Goal: Check status: Check status

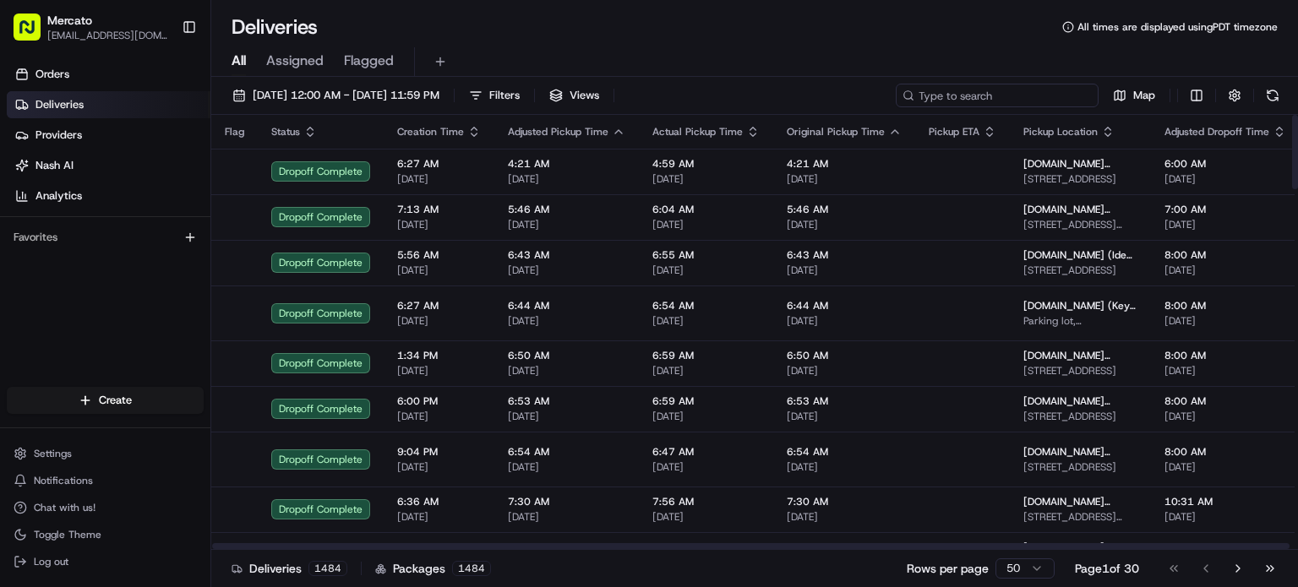
click at [1003, 106] on input at bounding box center [997, 96] width 203 height 24
paste input "job_dNxEUrCA9ufbKTcMB6Gfv7"
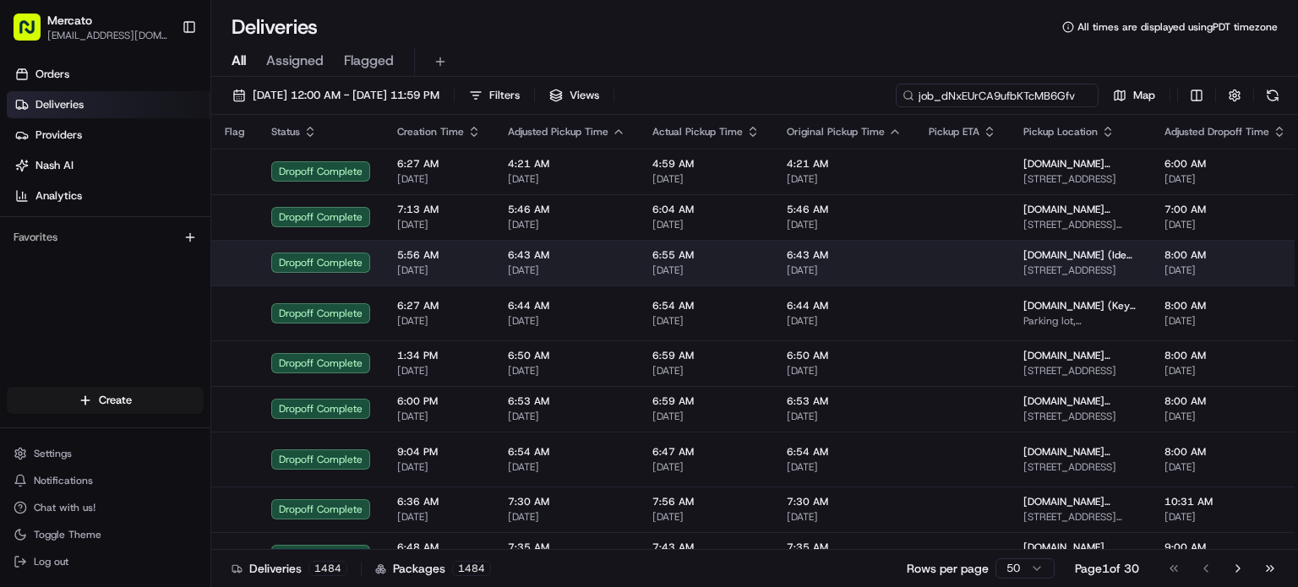
scroll to position [0, 26]
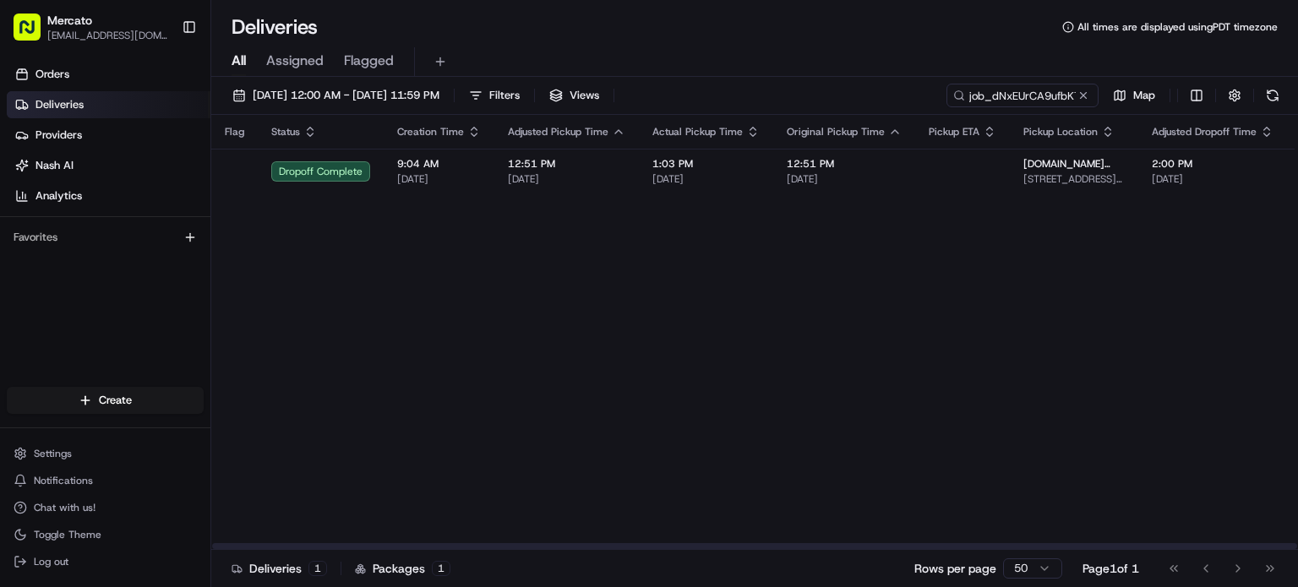
click at [760, 171] on span "1:03 PM" at bounding box center [705, 164] width 107 height 14
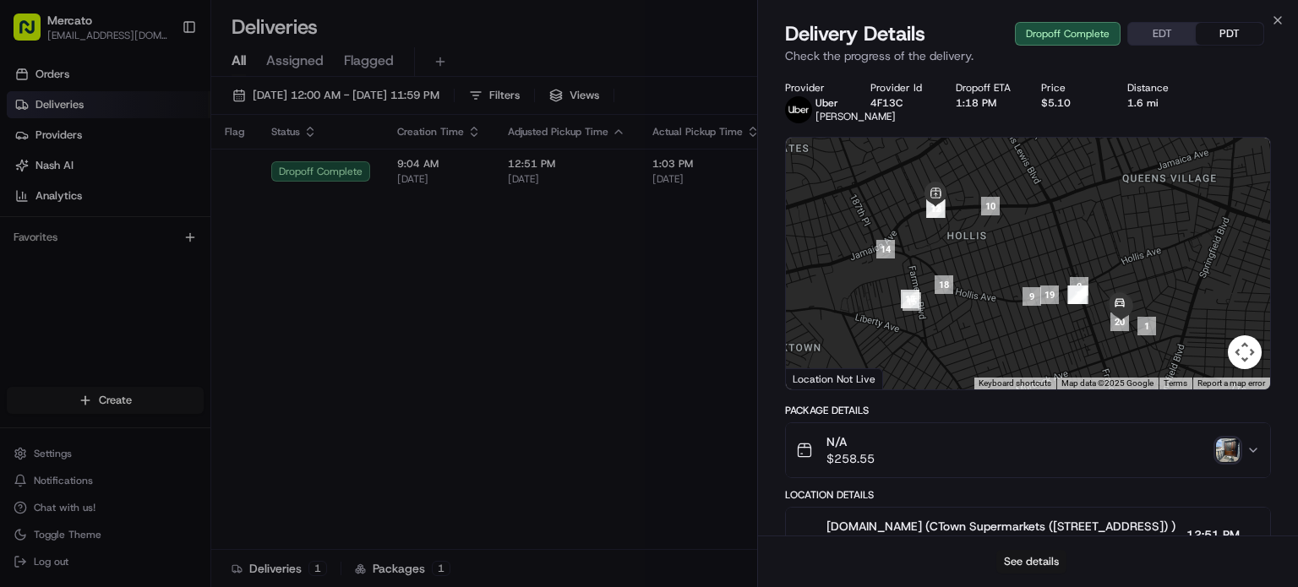
click at [1042, 553] on button "See details" at bounding box center [1031, 562] width 70 height 24
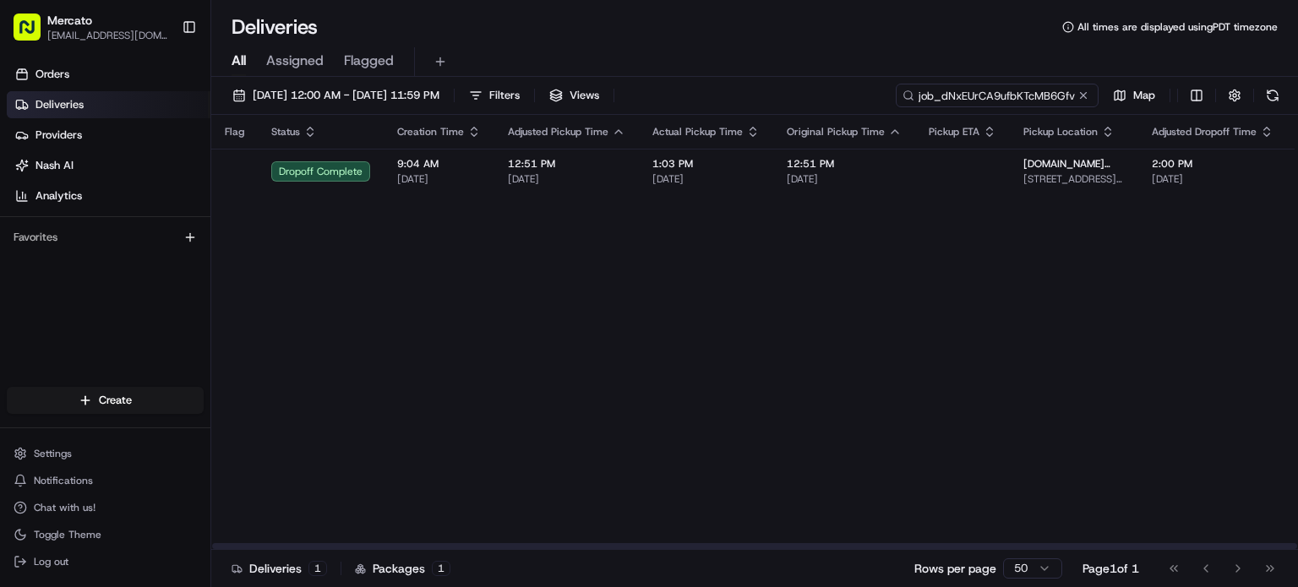
click at [1011, 107] on input "job_dNxEUrCA9ufbKTcMB6Gfv7" at bounding box center [997, 96] width 203 height 24
paste input "hctmZDTrXFZhDiLzKJqGzs"
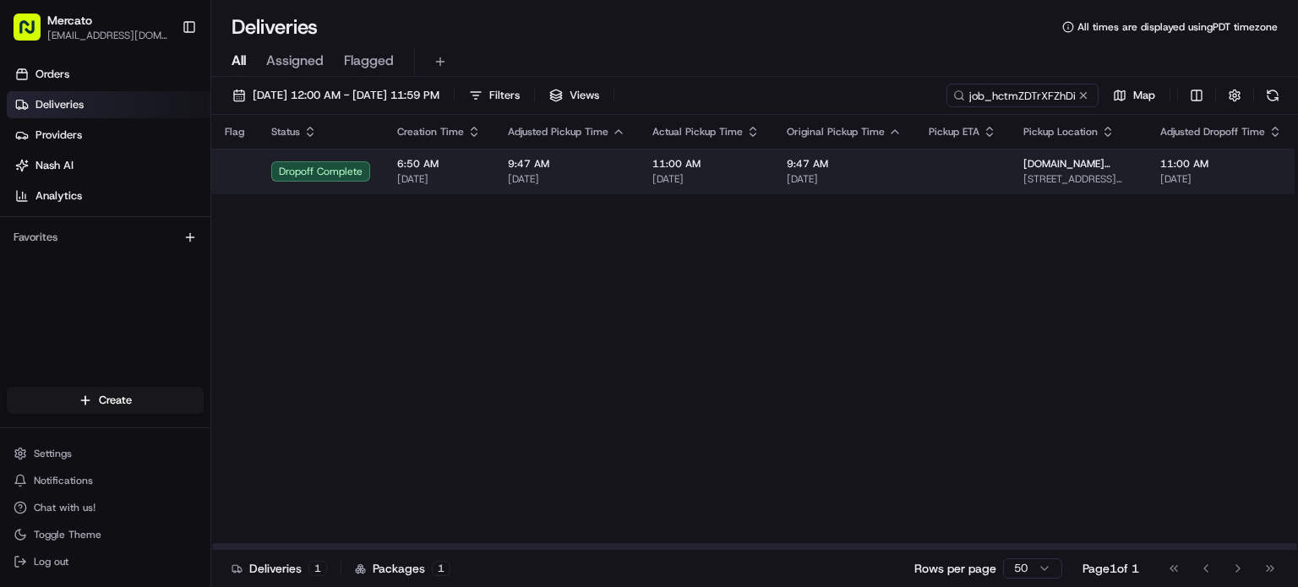
click at [738, 186] on span "08/02/2025" at bounding box center [705, 179] width 107 height 14
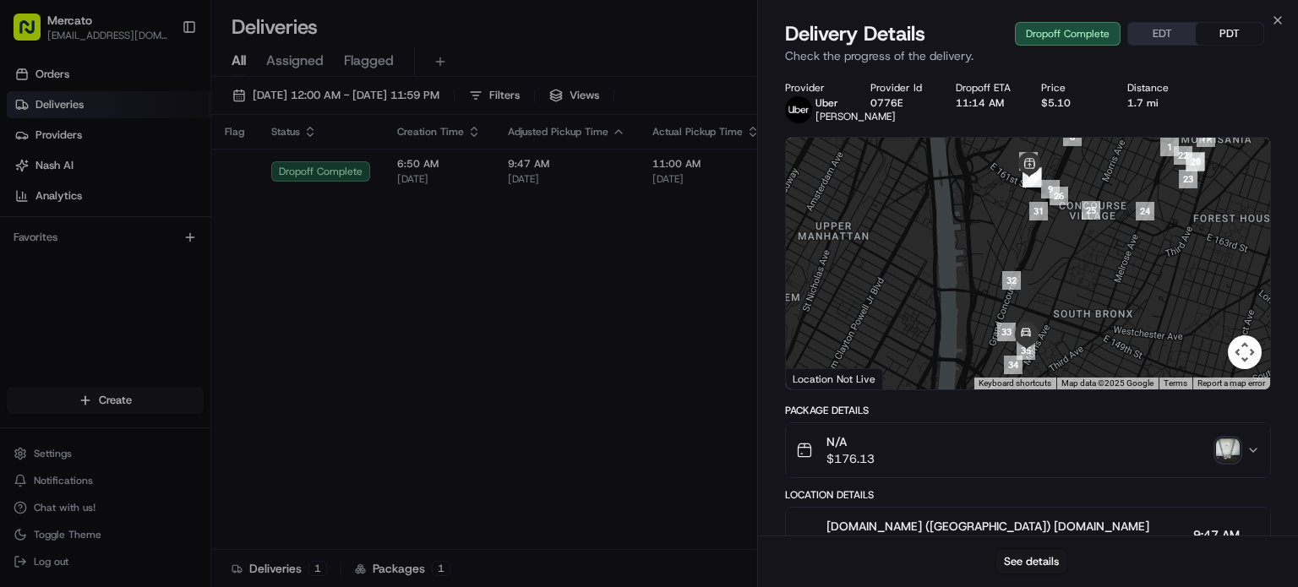
click at [1220, 462] on img "button" at bounding box center [1228, 450] width 24 height 24
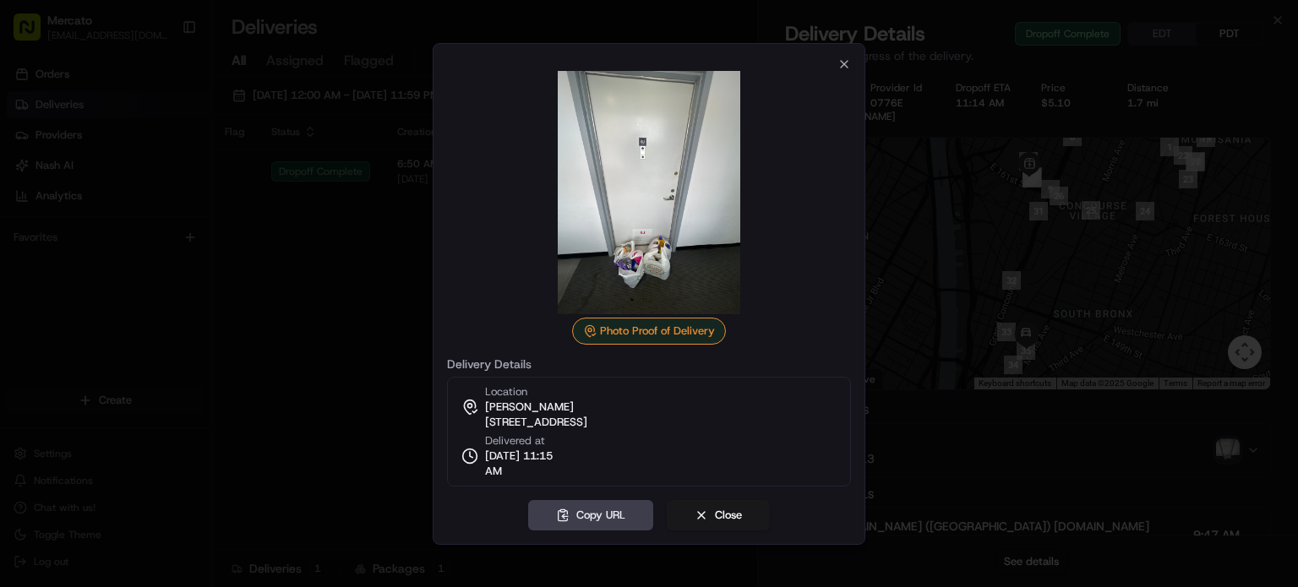
click at [291, 215] on div at bounding box center [649, 293] width 1298 height 587
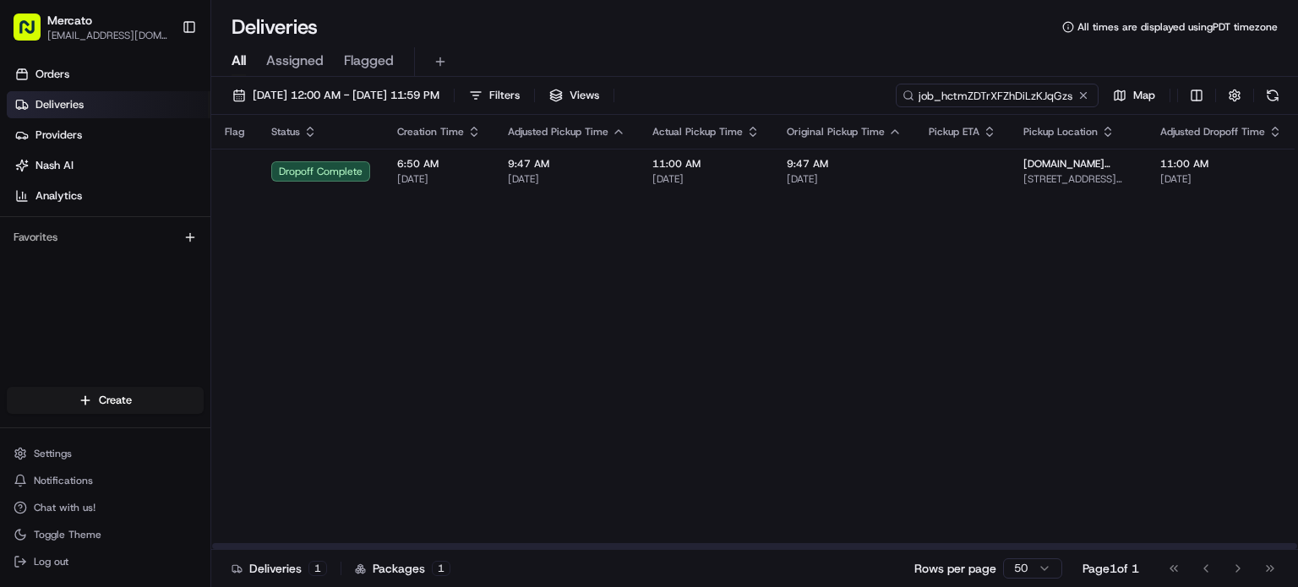
click at [975, 107] on input "job_hctmZDTrXFZhDiLzKJqGzs" at bounding box center [997, 96] width 203 height 24
paste input "dxqtDSARbKxiGjU5bPGqD9"
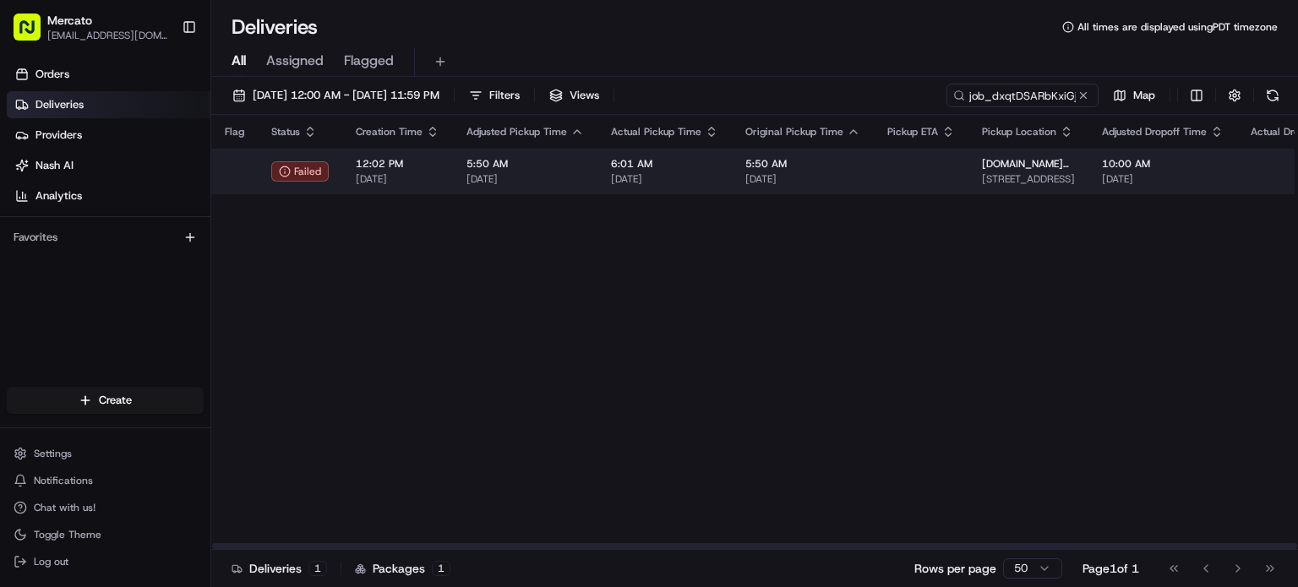
click at [732, 194] on td "6:01 AM 08/02/2025" at bounding box center [664, 172] width 134 height 46
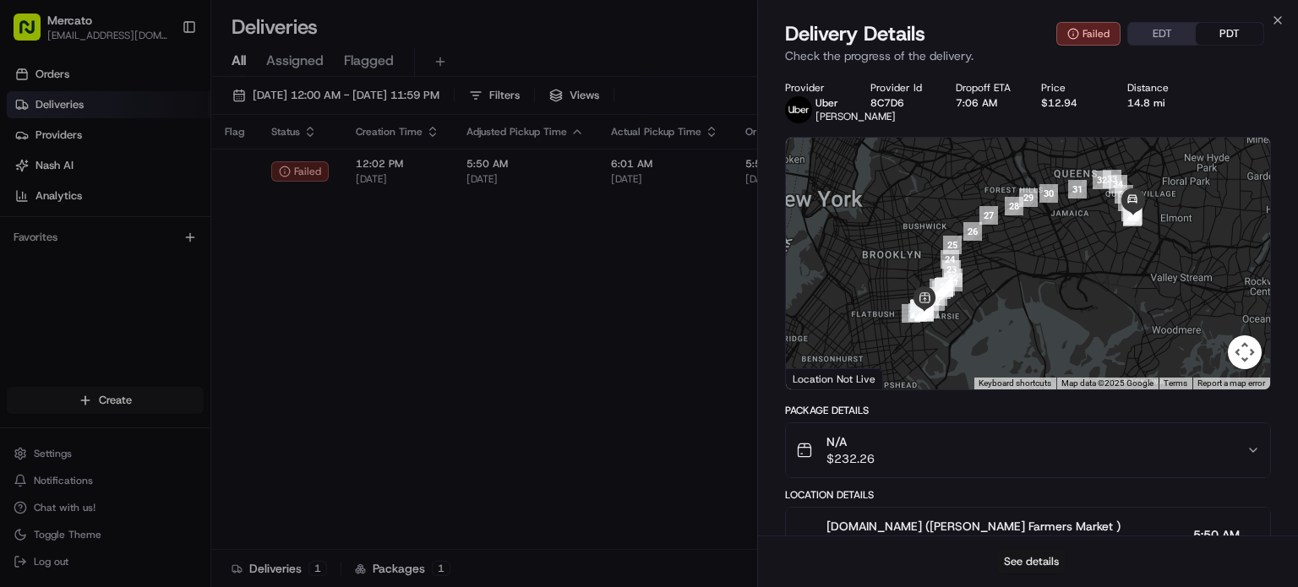
click at [1024, 553] on button "See details" at bounding box center [1031, 562] width 70 height 24
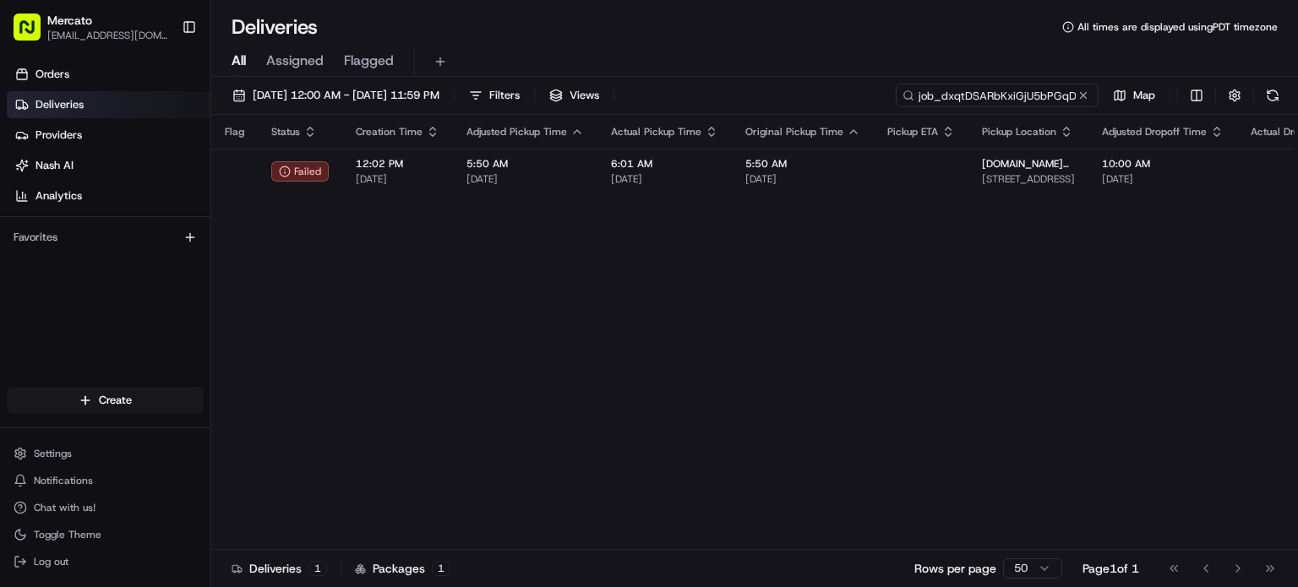
click at [985, 107] on input "job_dxqtDSARbKxiGjU5bPGqD9" at bounding box center [997, 96] width 203 height 24
paste input "e9ZM9gWi9aJmycCapmCQJy"
type input "job_e9ZM9gWi9aJmycCapmCQJy"
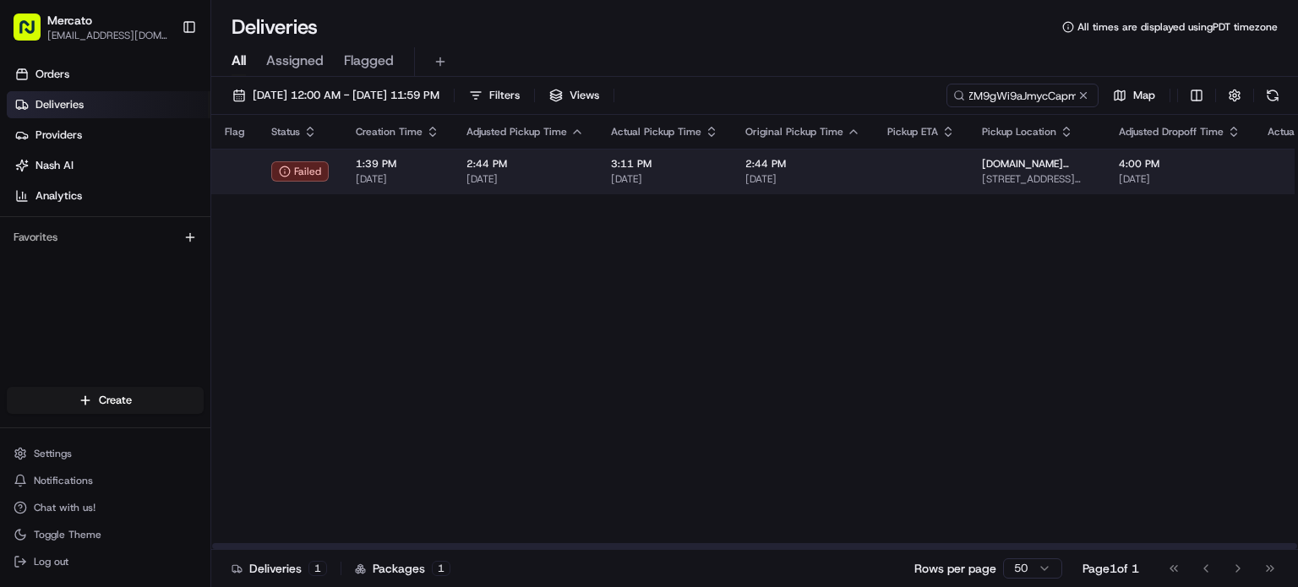
click at [718, 171] on span "3:11 PM" at bounding box center [664, 164] width 107 height 14
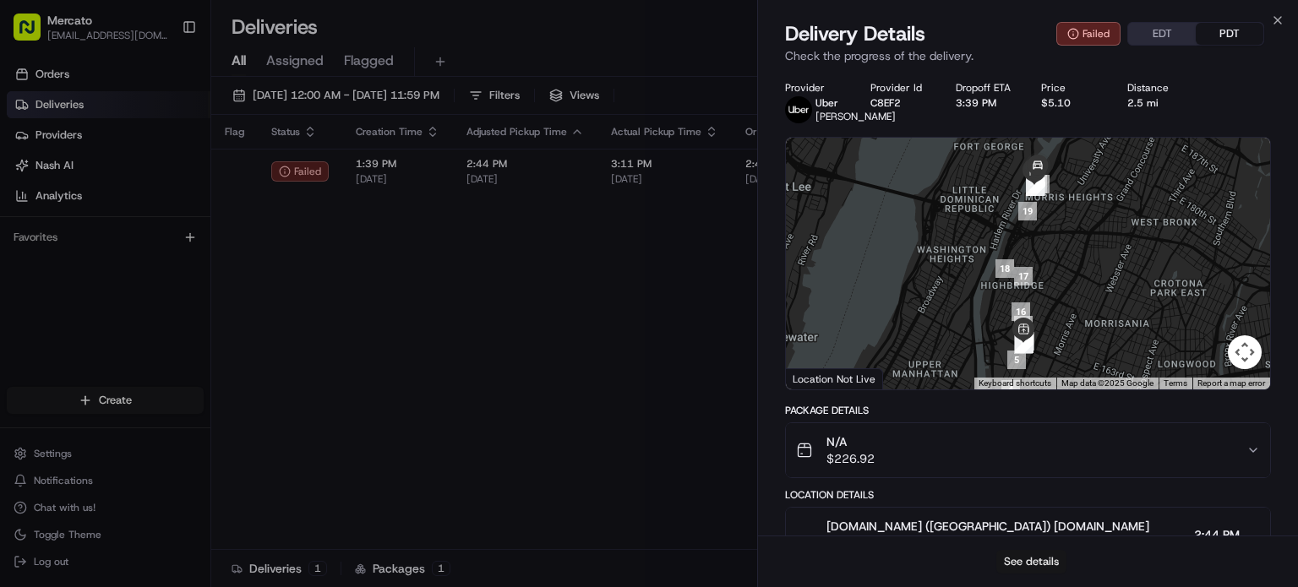
click at [1034, 553] on button "See details" at bounding box center [1031, 562] width 70 height 24
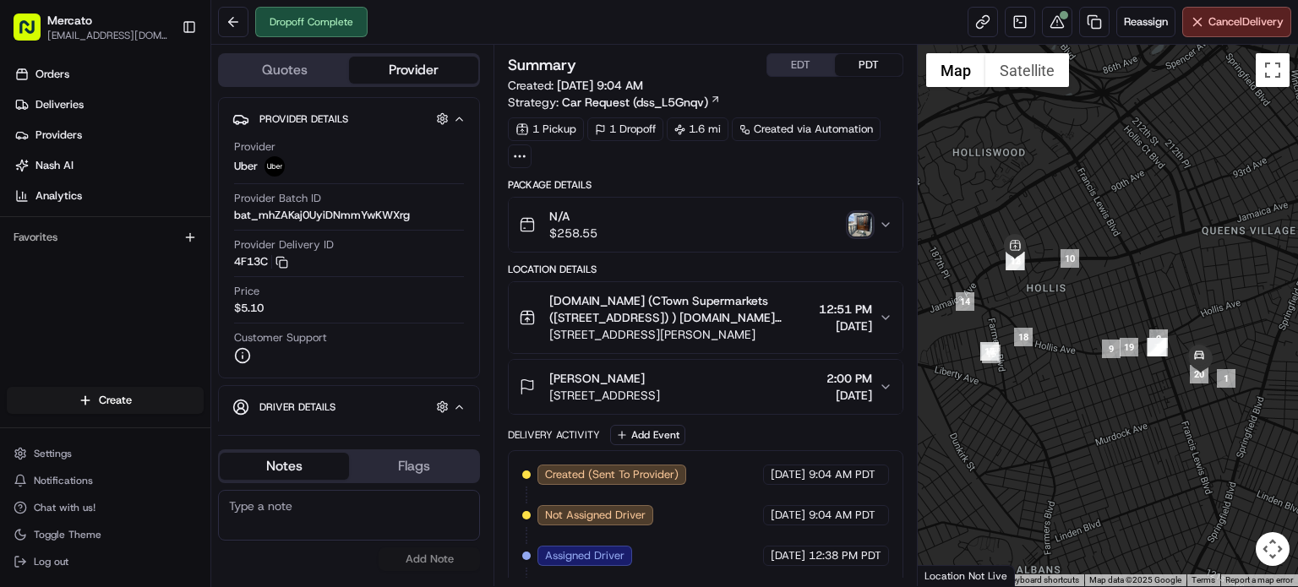
click at [858, 237] on img "button" at bounding box center [860, 225] width 24 height 24
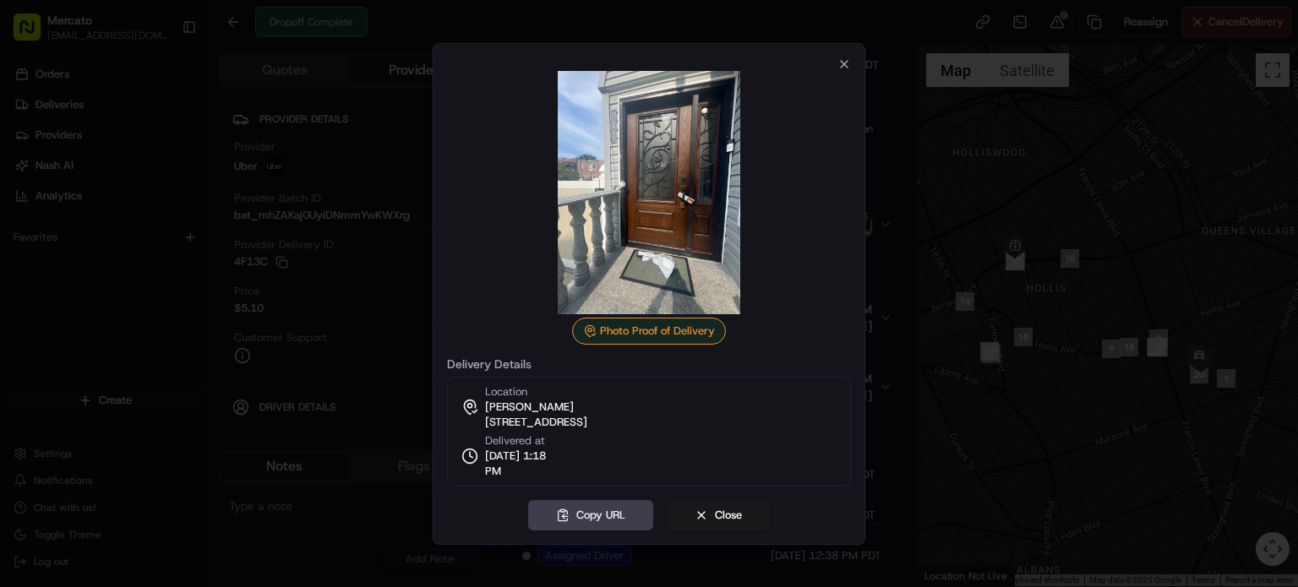
click at [981, 249] on div at bounding box center [649, 293] width 1298 height 587
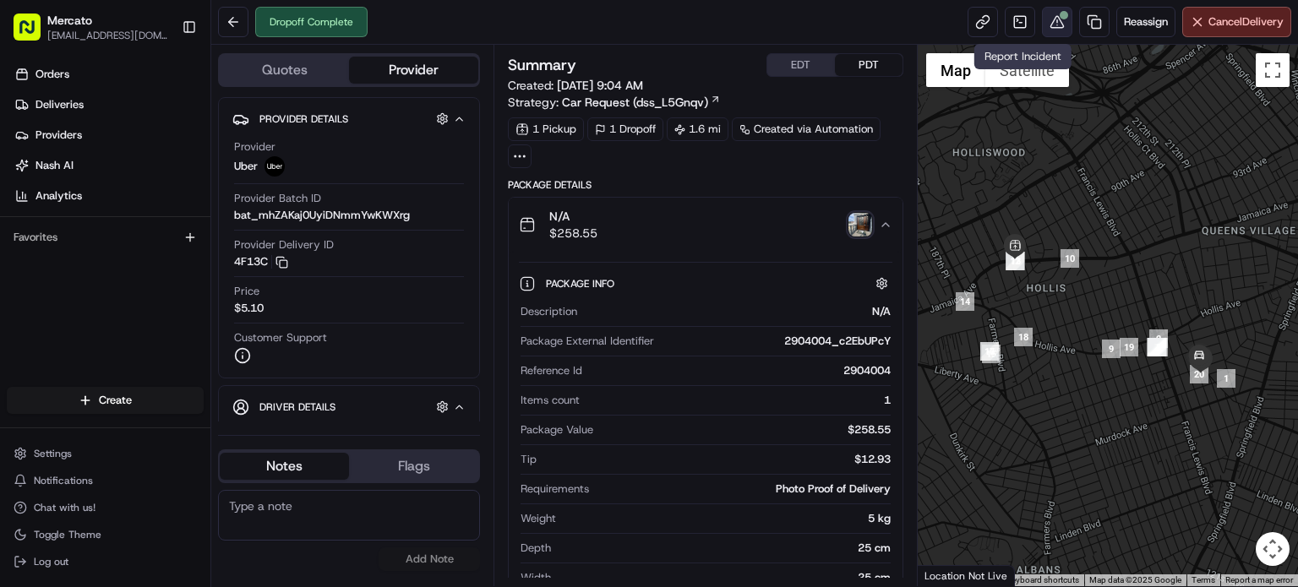
click at [1042, 24] on button at bounding box center [1057, 22] width 30 height 30
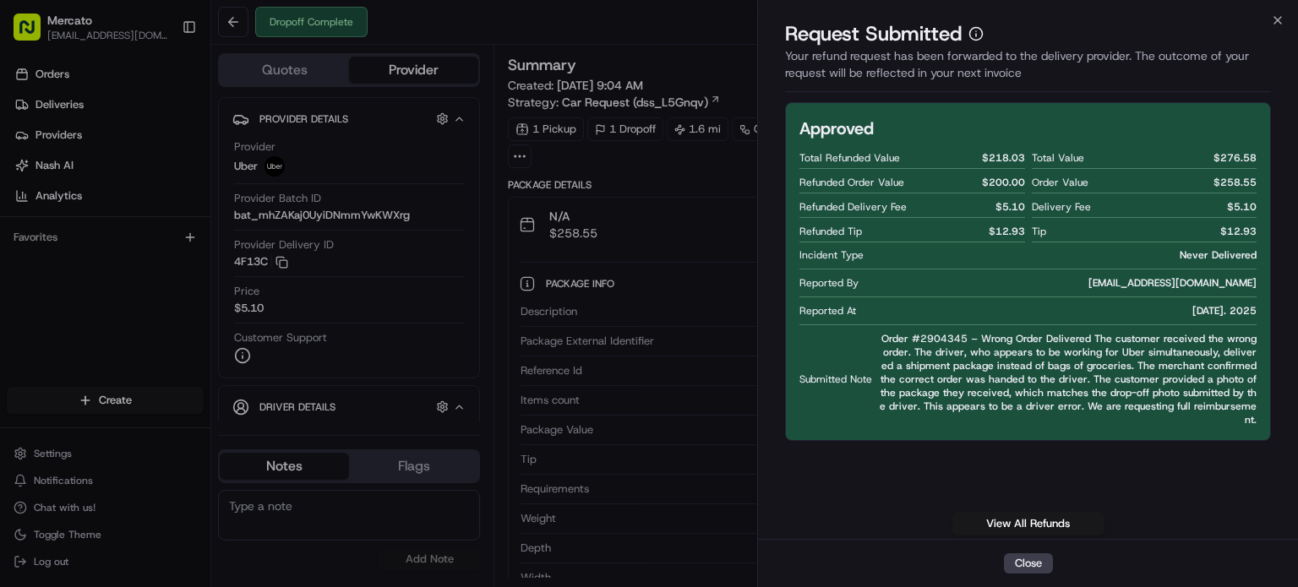
click at [972, 382] on span "Order #2904345 – Wrong Order Delivered The customer received the wrong order. T…" at bounding box center [1068, 379] width 378 height 95
copy span "2904345"
click at [1015, 165] on span "$ 218.03" at bounding box center [1003, 158] width 43 height 14
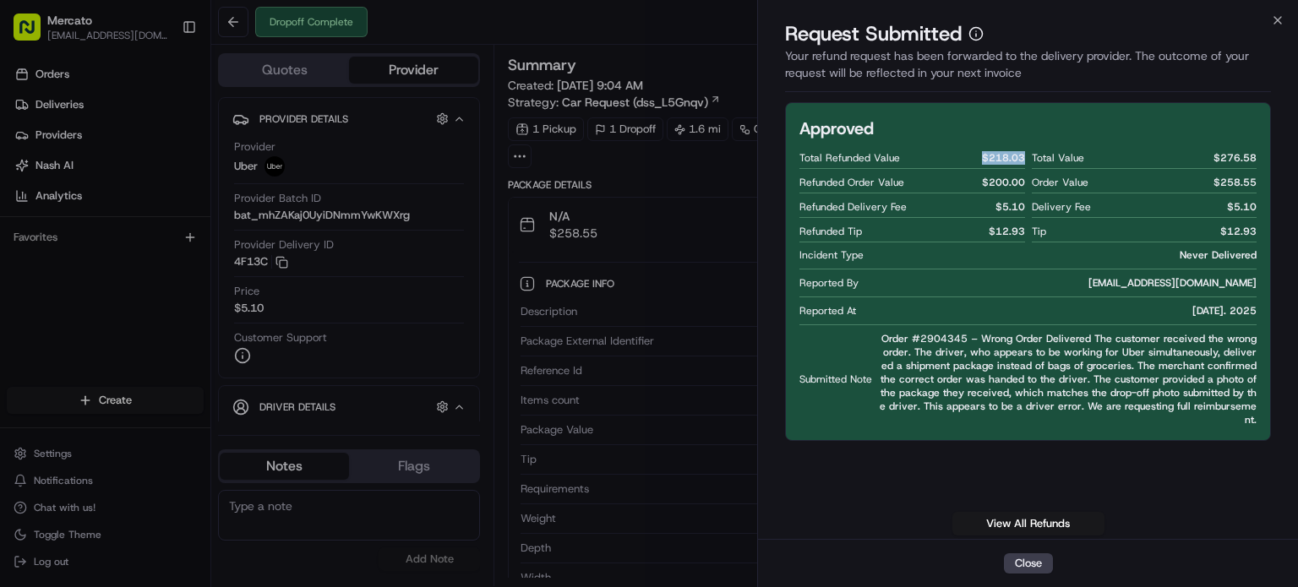
click at [1015, 165] on span "$ 218.03" at bounding box center [1003, 158] width 43 height 14
copy span "$ 218.03"
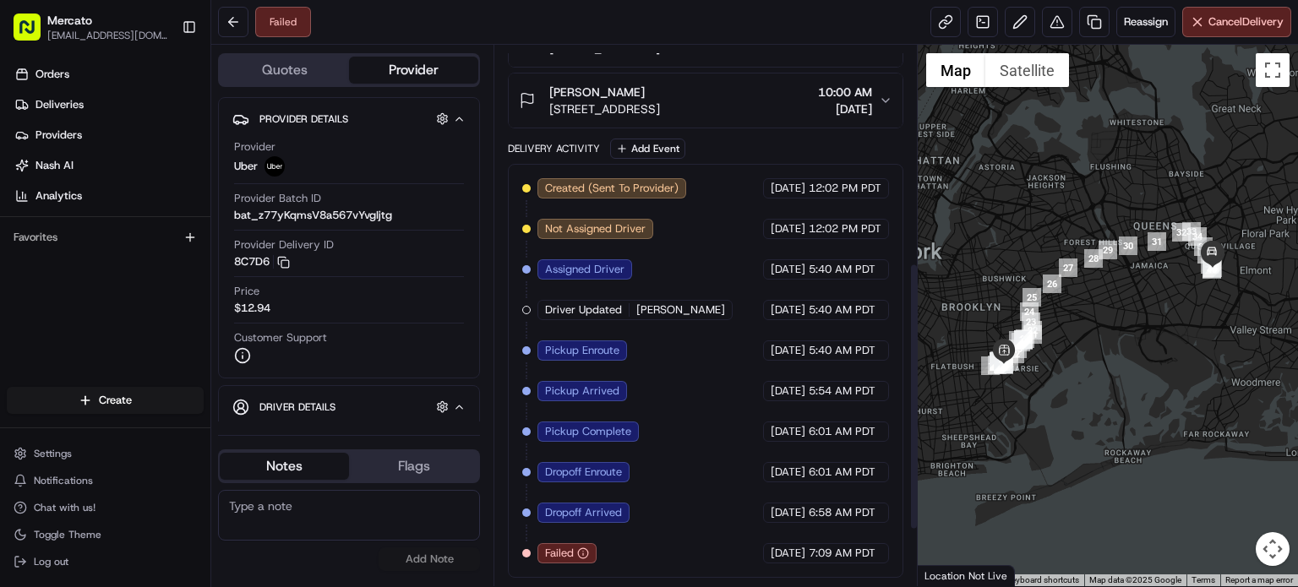
scroll to position [551, 0]
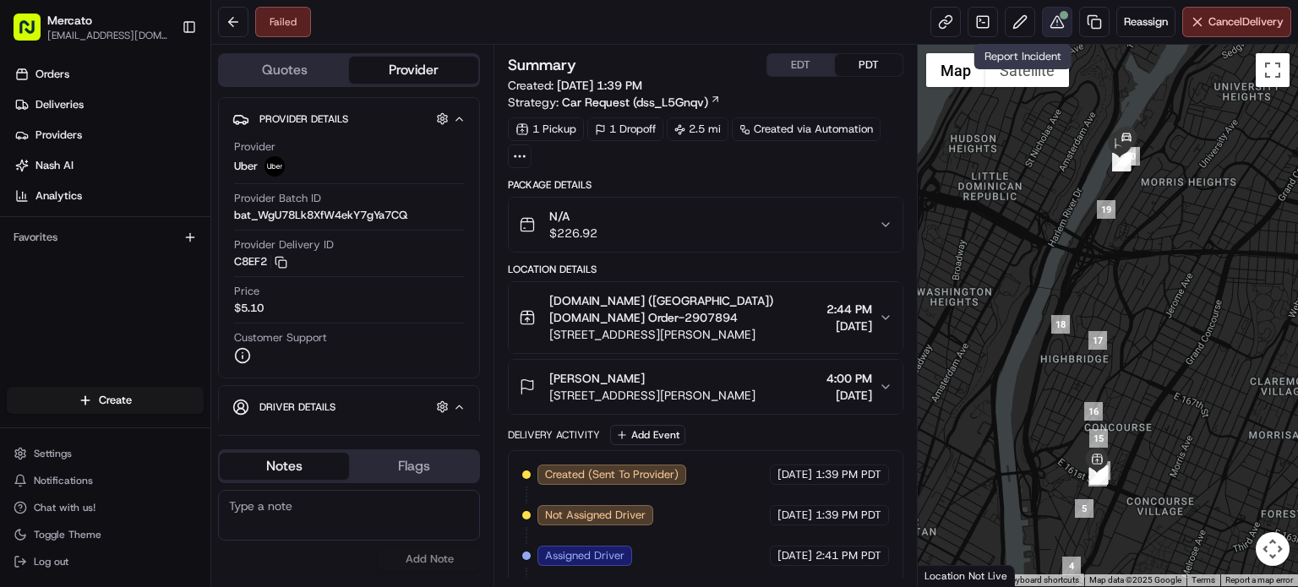
click at [1042, 19] on button at bounding box center [1057, 22] width 30 height 30
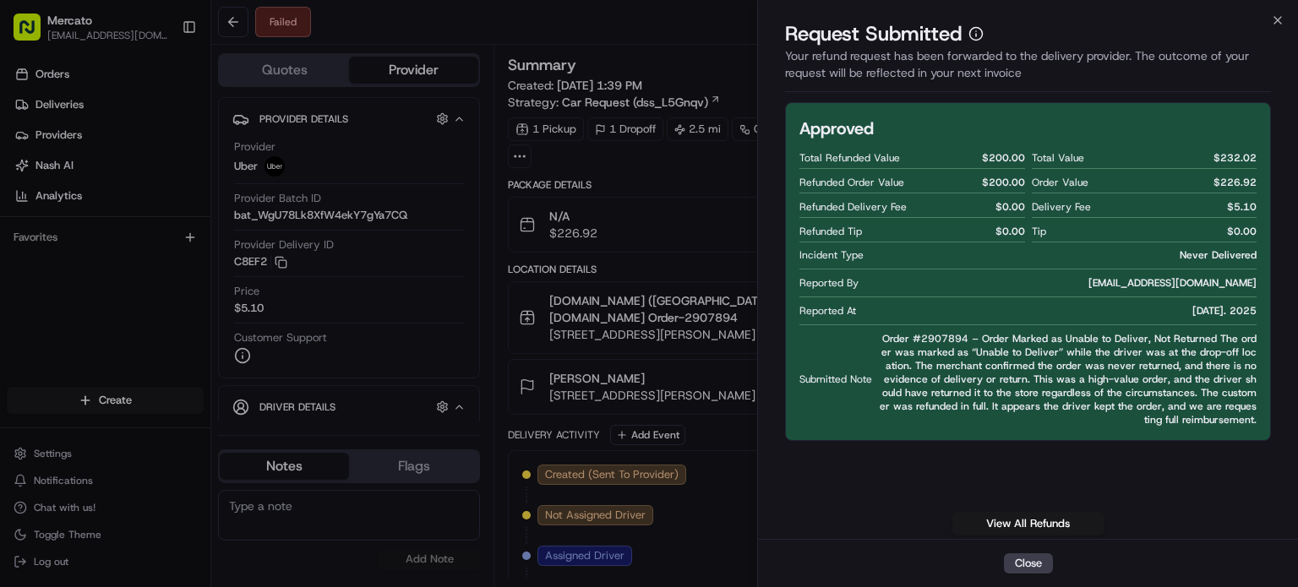
click at [1001, 165] on span "$ 200.00" at bounding box center [1003, 158] width 43 height 14
copy span "$ 200.00"
